Goal: Navigation & Orientation: Go to known website

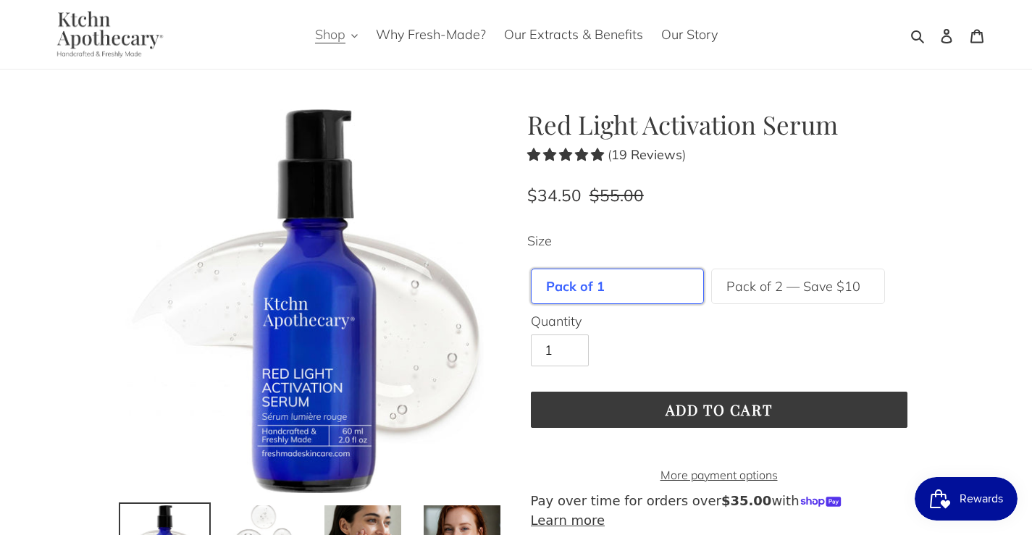
click at [345, 35] on span "Shop" at bounding box center [330, 34] width 30 height 17
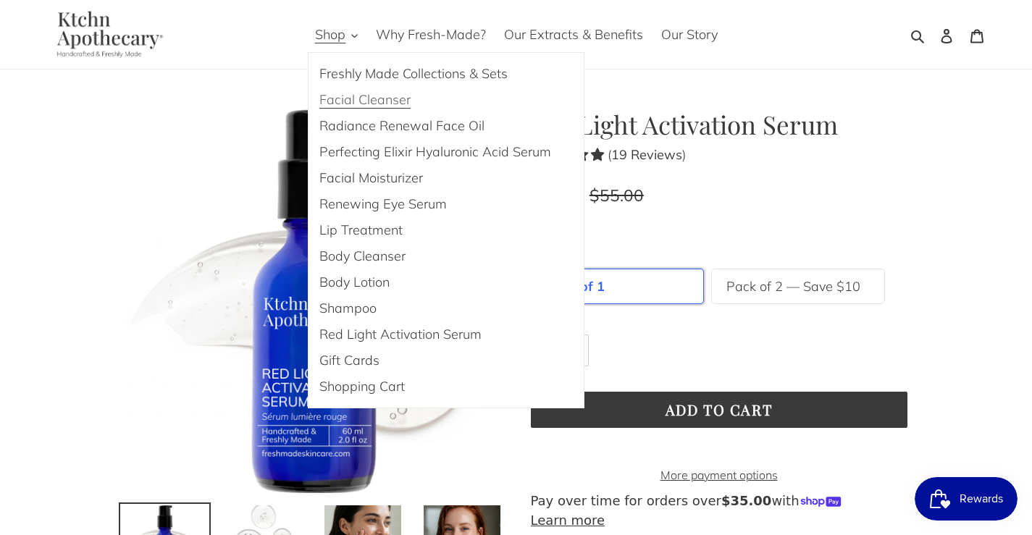
click at [347, 106] on span "Facial Cleanser" at bounding box center [364, 99] width 91 height 17
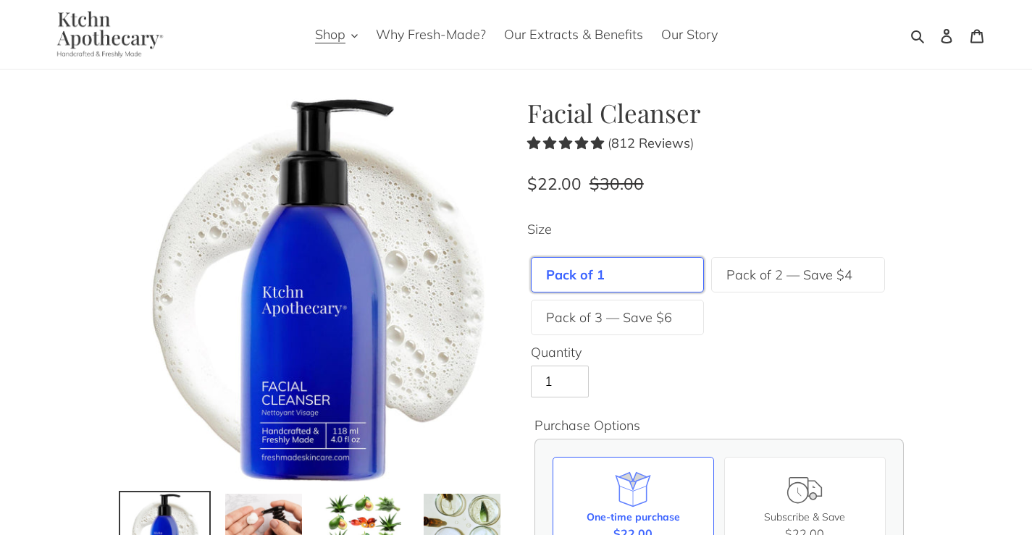
click at [124, 46] on img at bounding box center [107, 34] width 134 height 47
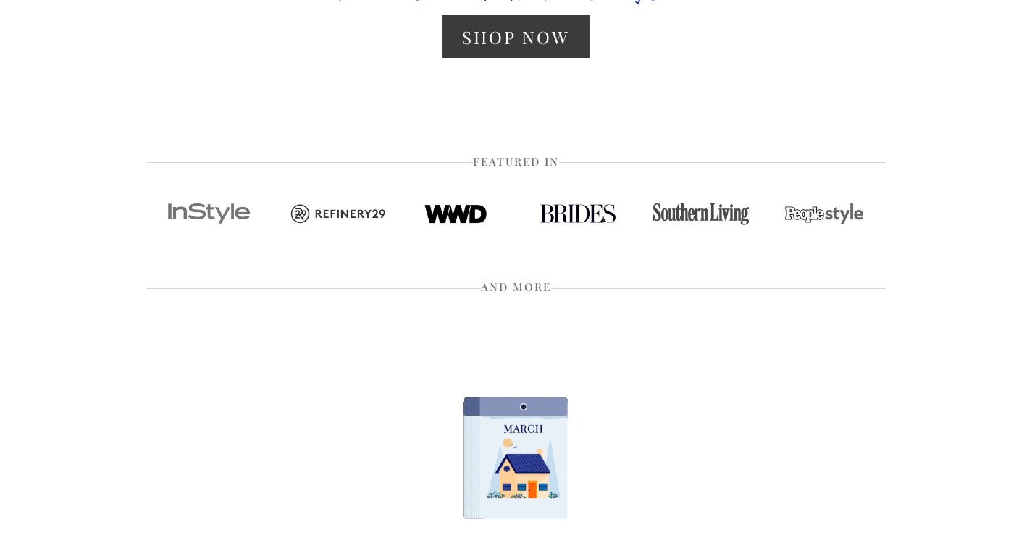
scroll to position [507, 0]
